Goal: Task Accomplishment & Management: Manage account settings

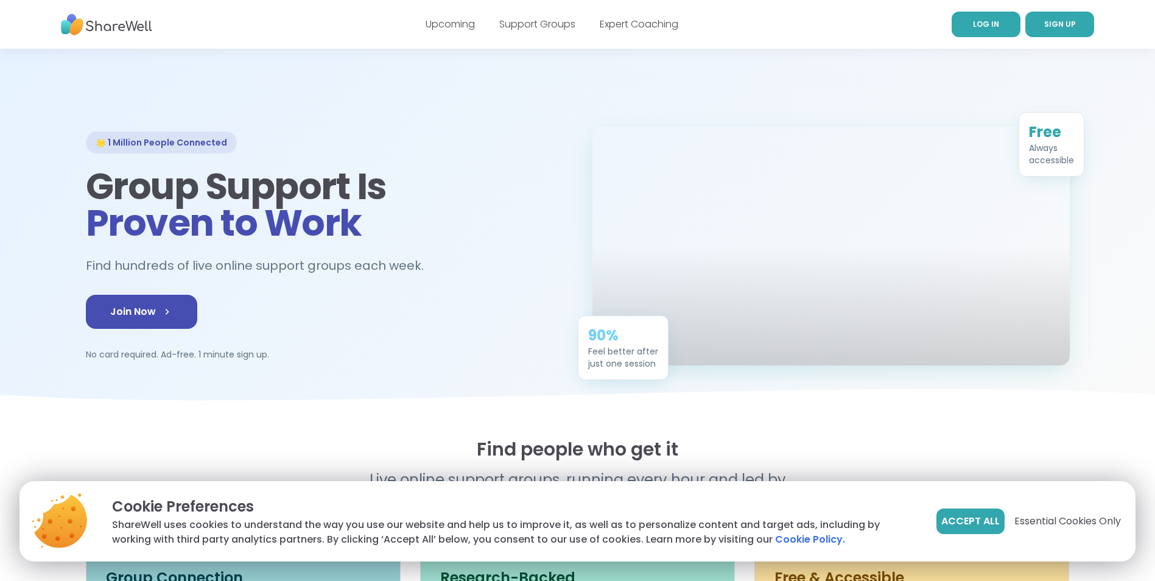
click at [979, 25] on span "LOG IN" at bounding box center [986, 24] width 26 height 10
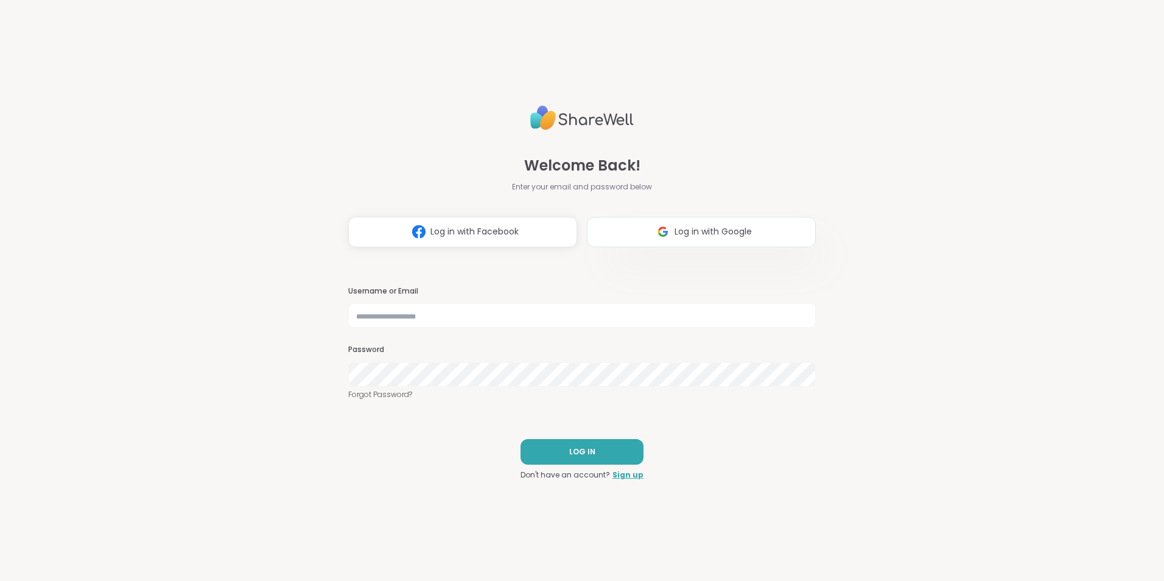
click at [656, 240] on img at bounding box center [662, 231] width 23 height 23
